Goal: Task Accomplishment & Management: Complete application form

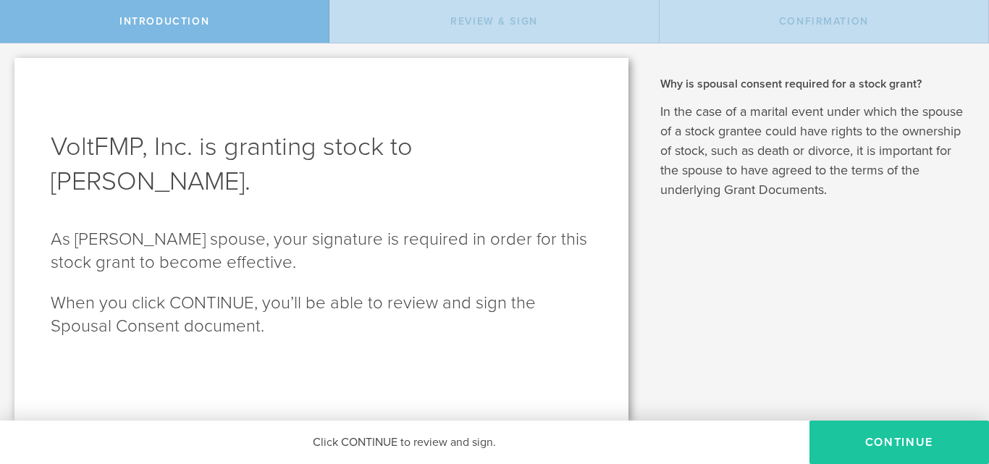
click at [832, 450] on button "CONTINUE" at bounding box center [900, 442] width 180 height 43
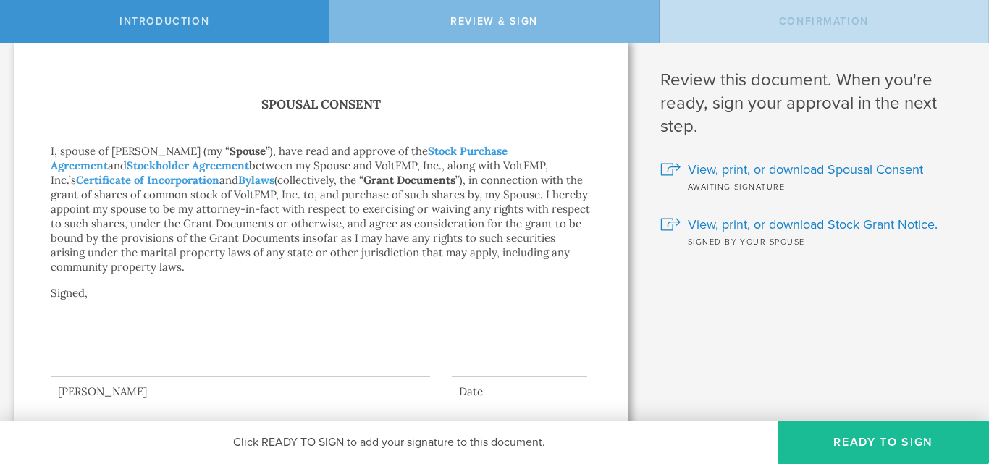
scroll to position [51, 0]
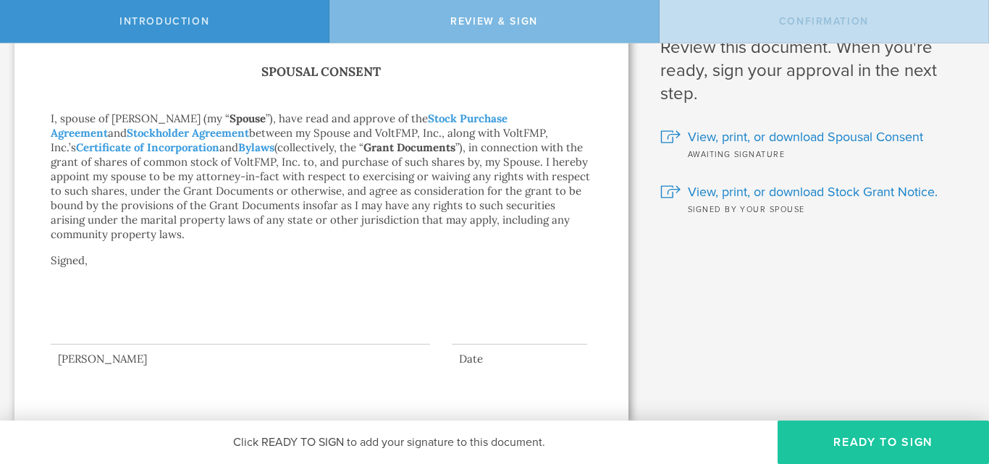
click at [861, 440] on button "Ready to Sign" at bounding box center [884, 442] width 212 height 43
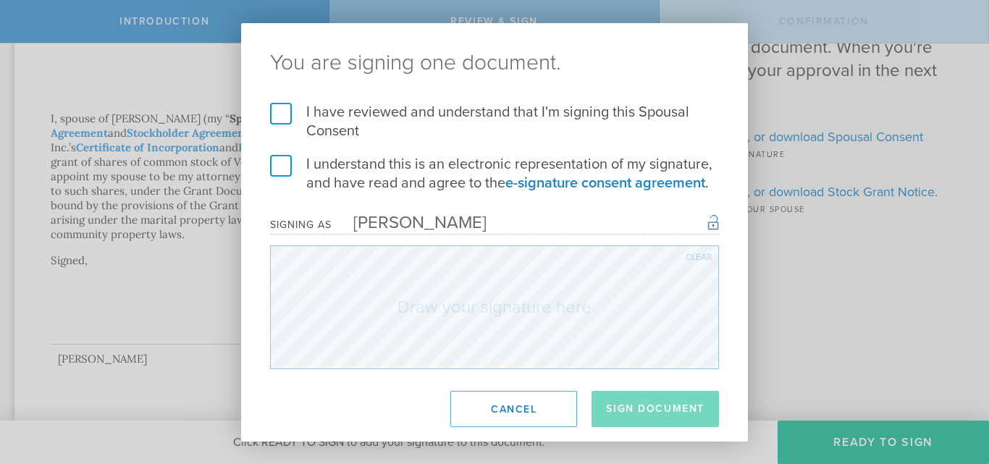
click at [274, 120] on label "I have reviewed and understand that I'm signing this Spousal Consent" at bounding box center [494, 122] width 449 height 38
click at [0, 0] on input "I have reviewed and understand that I'm signing this Spousal Consent" at bounding box center [0, 0] width 0 height 0
click at [282, 170] on label "I understand this is an electronic representation of my signature, and have rea…" at bounding box center [494, 174] width 449 height 38
click at [0, 0] on input "I understand this is an electronic representation of my signature, and have rea…" at bounding box center [0, 0] width 0 height 0
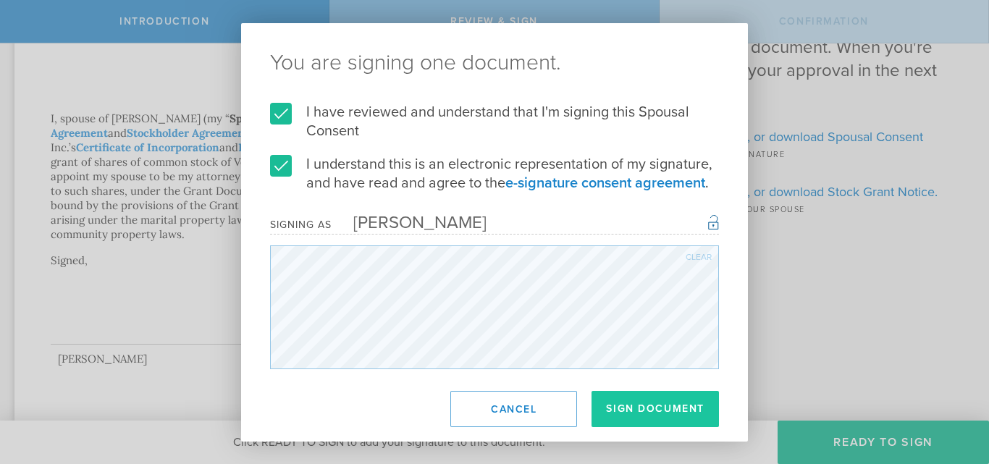
click at [642, 411] on button "Sign Document" at bounding box center [655, 409] width 127 height 36
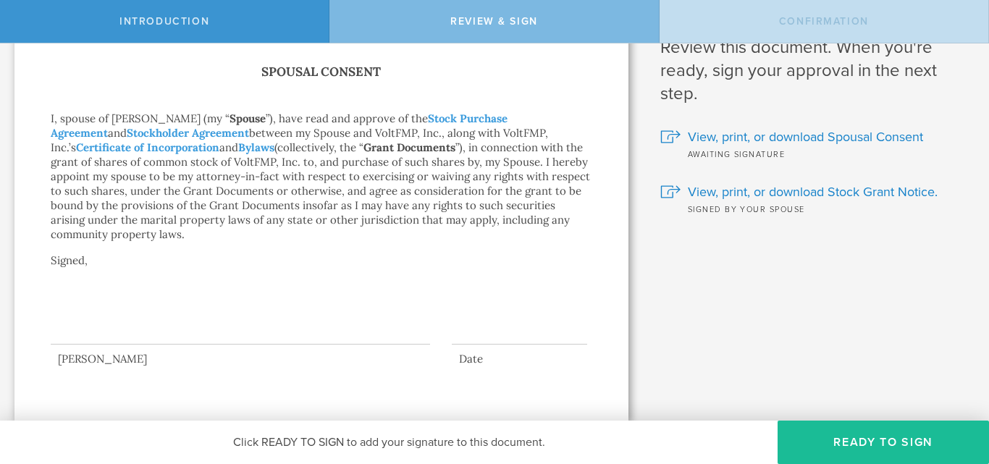
scroll to position [0, 0]
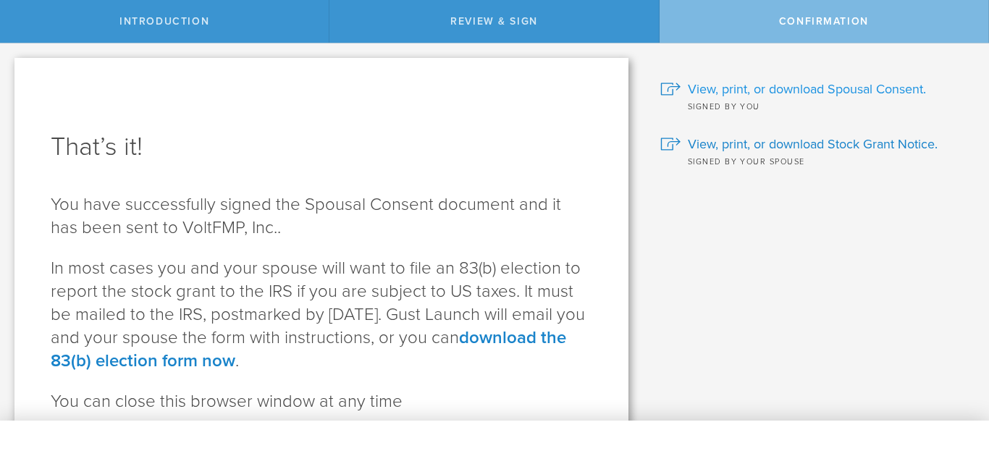
click at [731, 88] on span "View, print, or download Spousal Consent." at bounding box center [807, 89] width 238 height 19
